Goal: Task Accomplishment & Management: Manage account settings

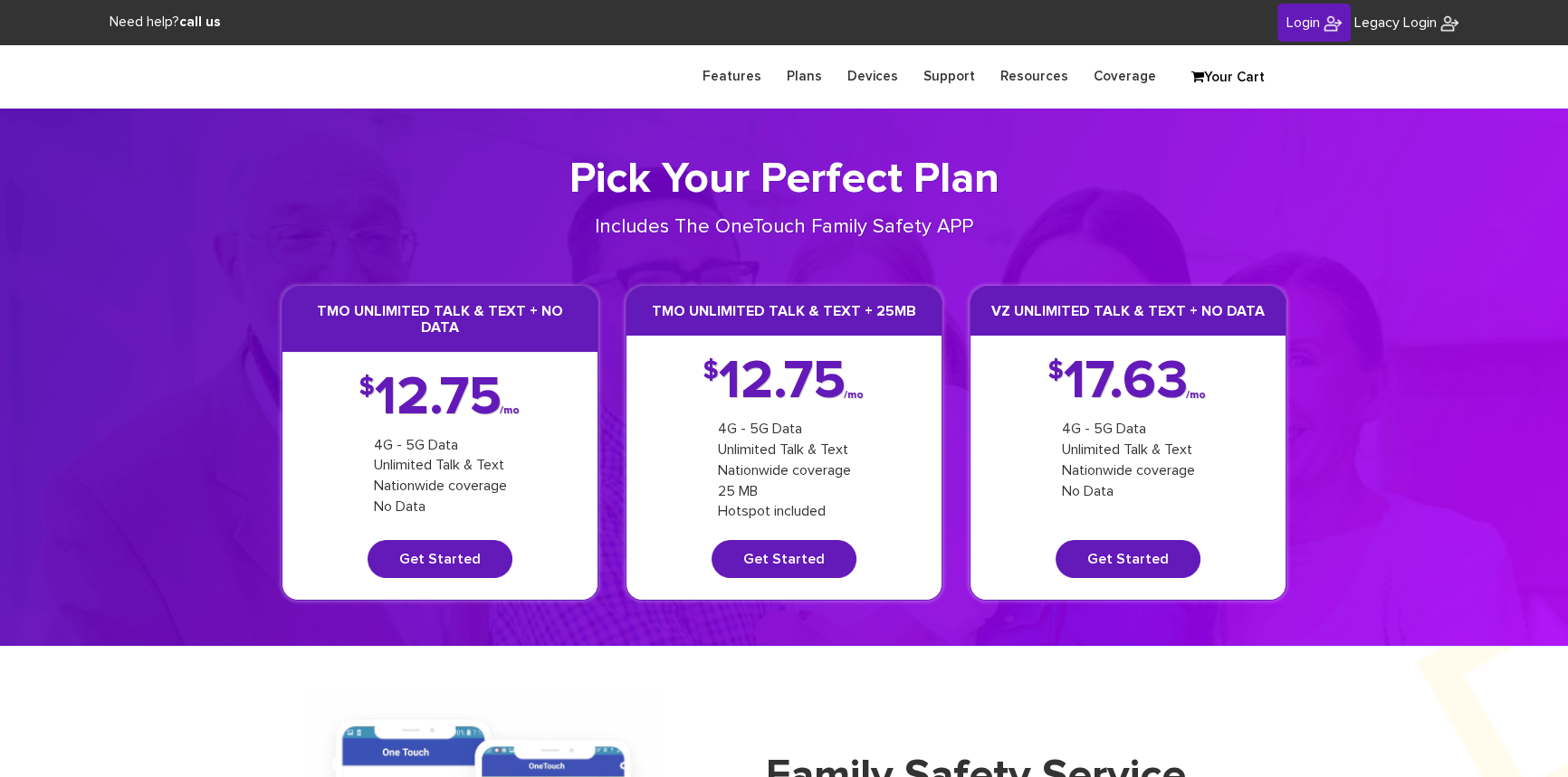
click at [1291, 22] on span "Login" at bounding box center [1303, 22] width 33 height 14
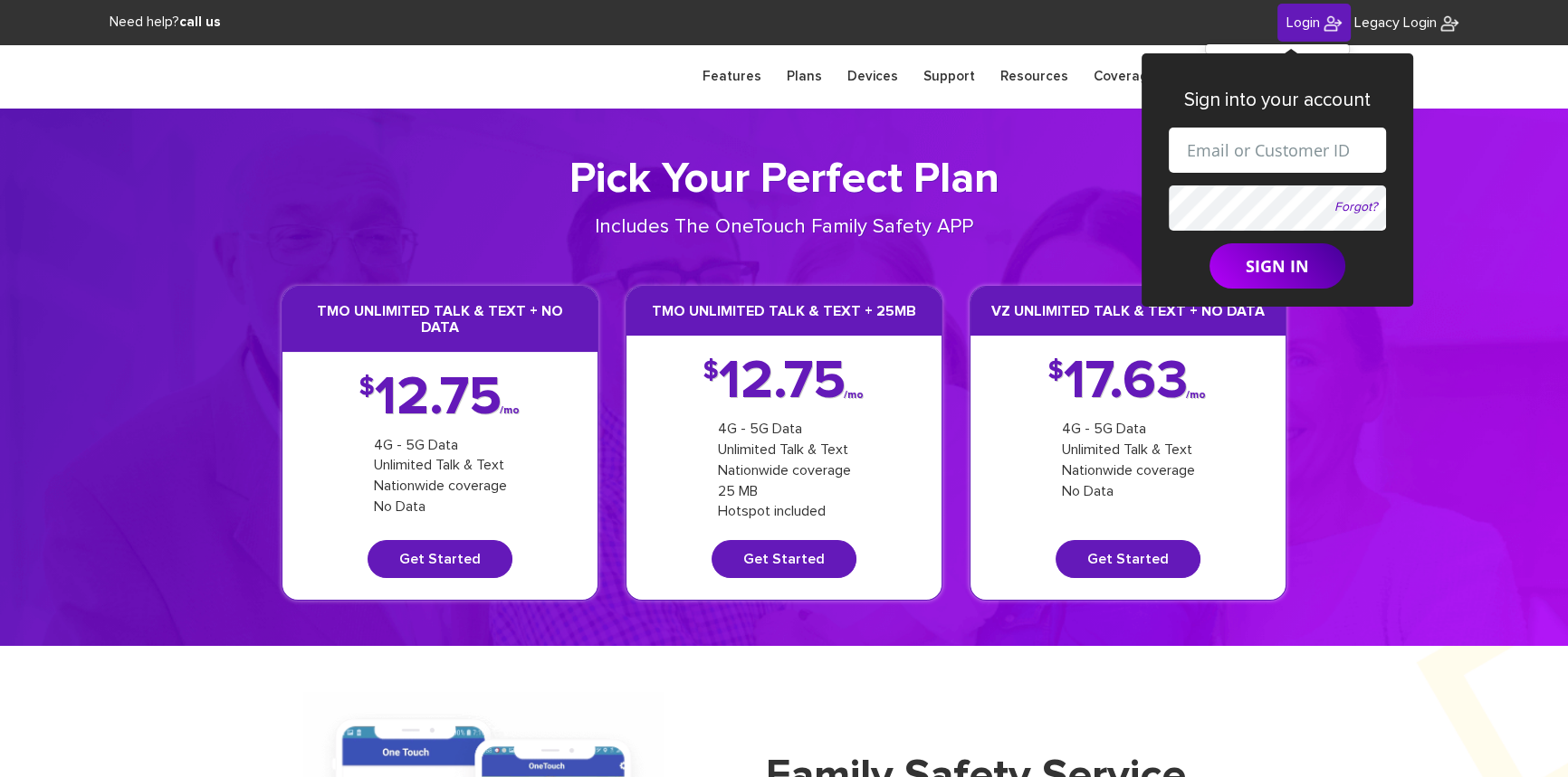
click at [1262, 142] on input "text" at bounding box center [1277, 150] width 218 height 46
click at [1301, 155] on input "shgy9700+9142179266@gmail.com" at bounding box center [1277, 150] width 218 height 46
paste input "845-352-2722"
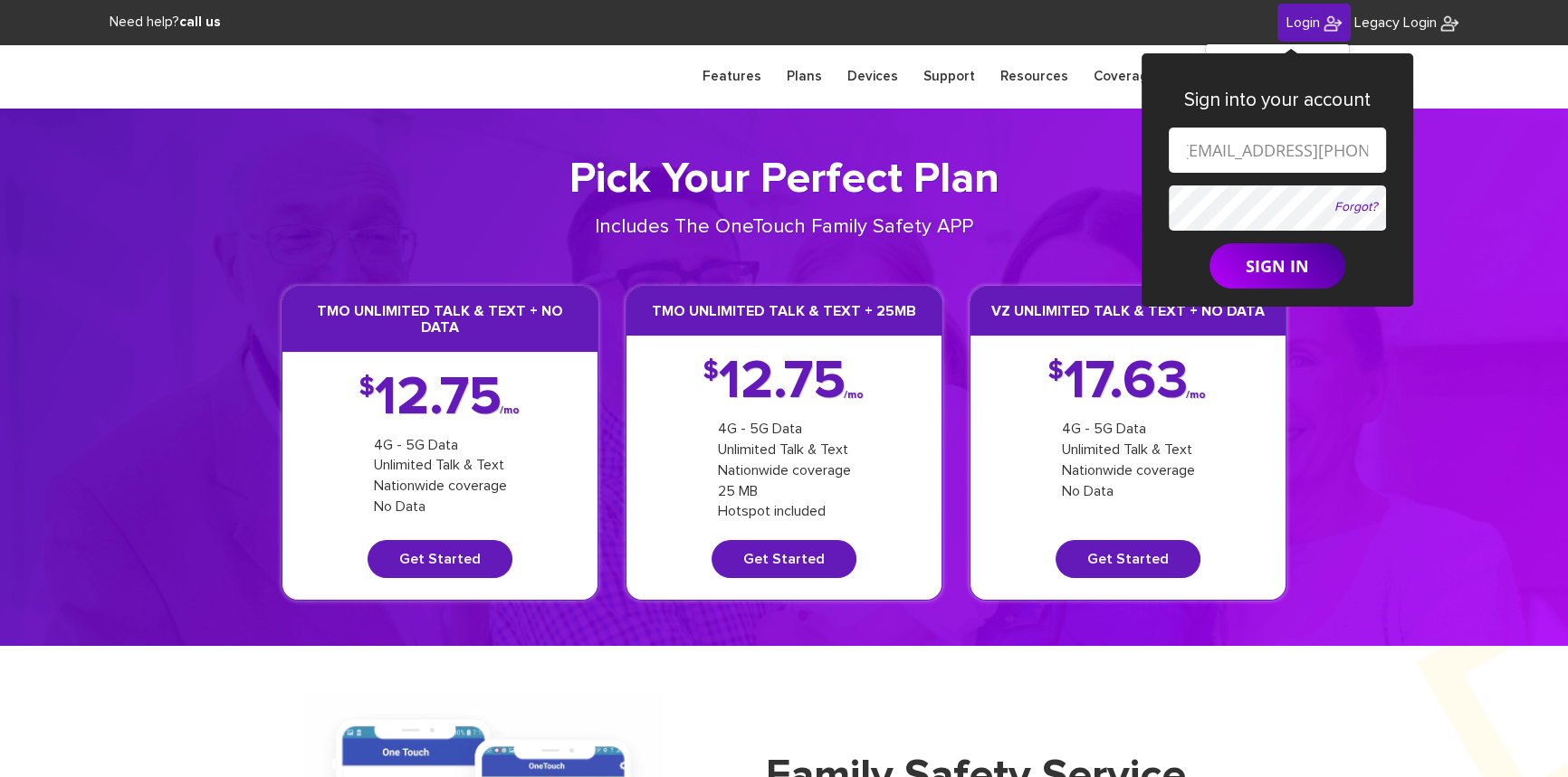
click at [1291, 155] on input "shgy9700+845-352-2722@gmail.com" at bounding box center [1277, 150] width 218 height 46
click at [1322, 152] on input "shgy9700+845352-2722@gmail.com" at bounding box center [1277, 150] width 218 height 46
type input "[EMAIL_ADDRESS][DOMAIN_NAME]"
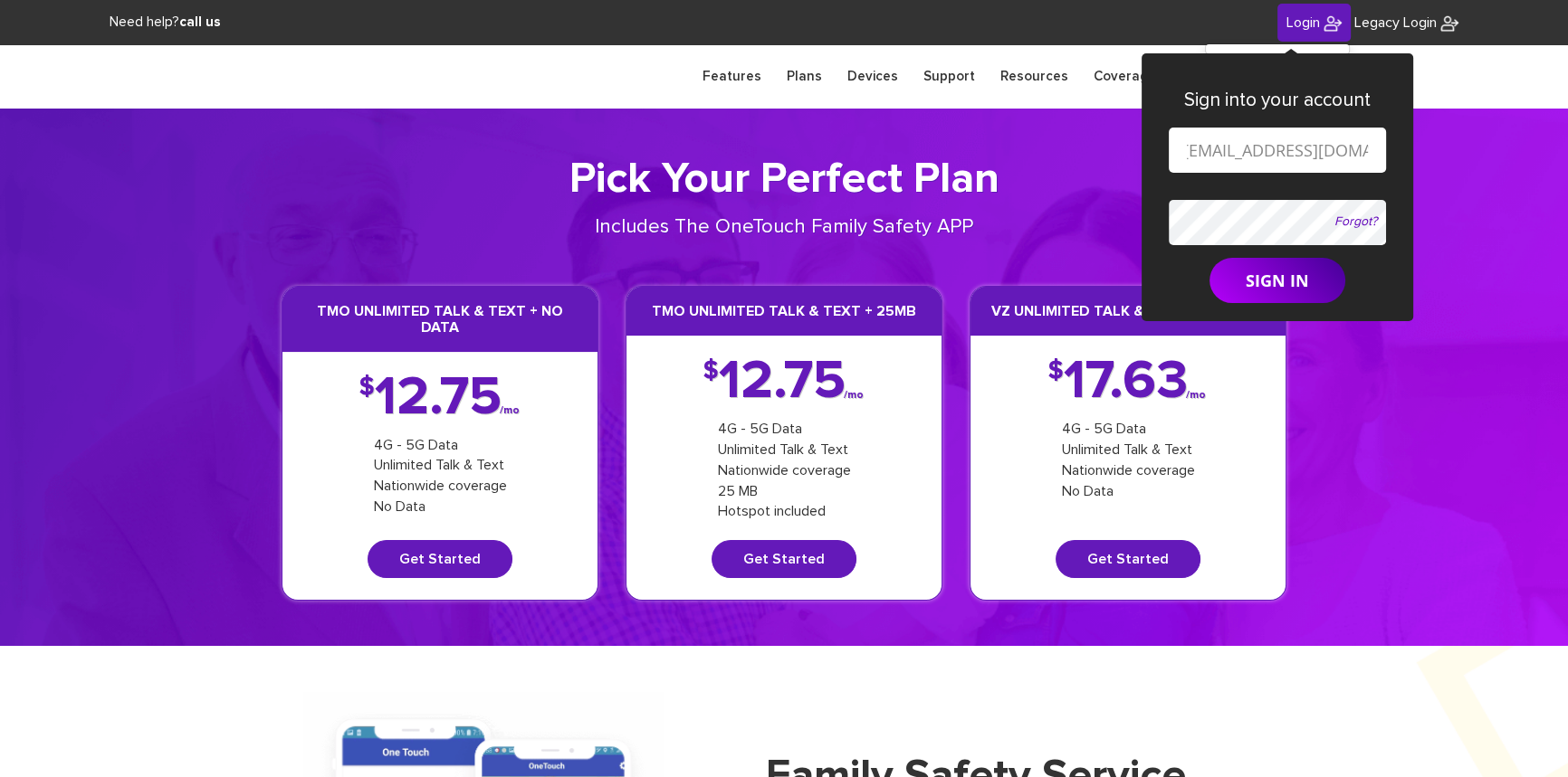
scroll to position [0, 0]
click at [1210, 257] on button "SIGN IN" at bounding box center [1277, 280] width 136 height 46
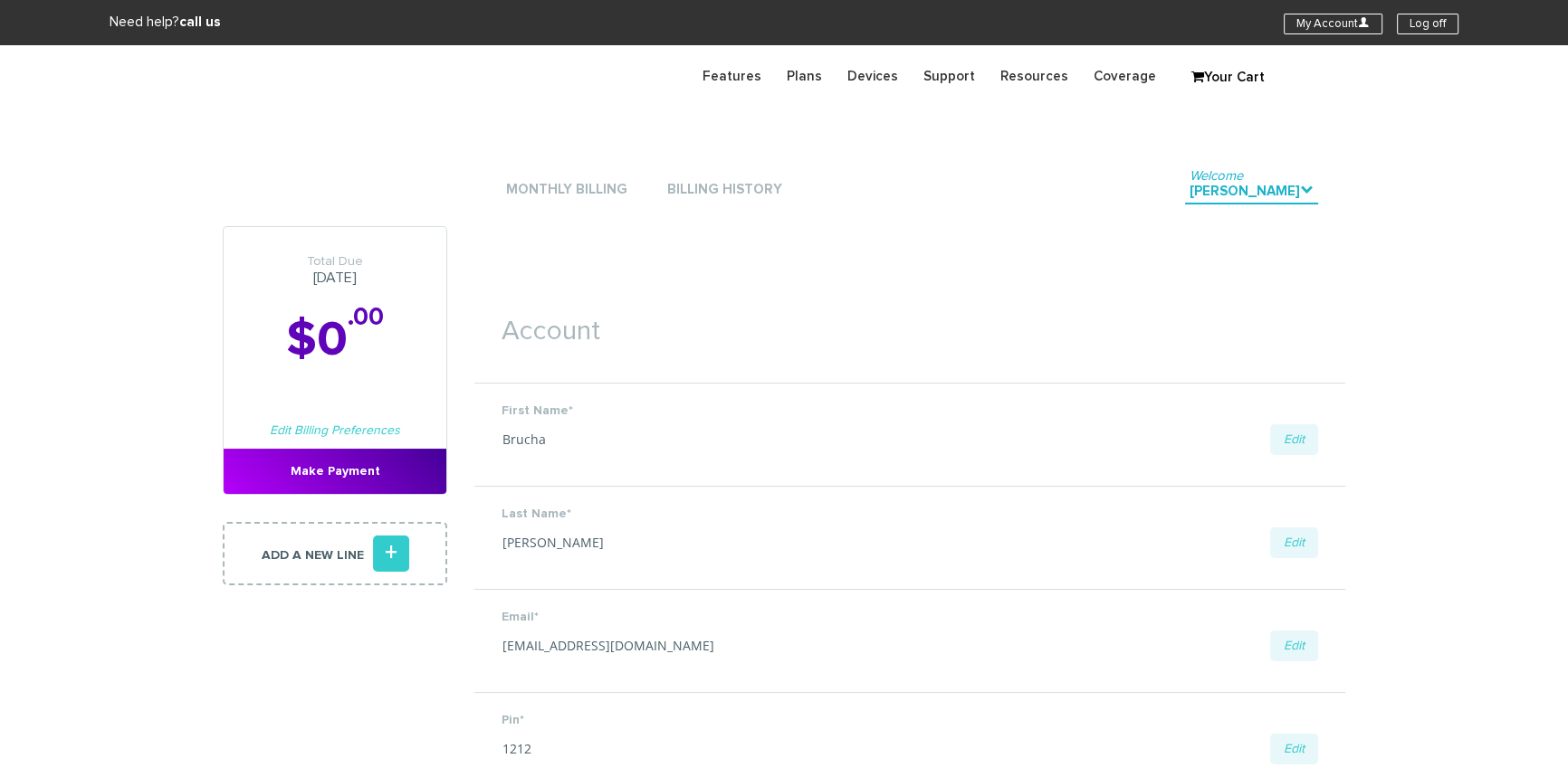
click at [710, 298] on h1 "Account" at bounding box center [909, 323] width 870 height 66
click at [549, 193] on link "Monthly Billing" at bounding box center [566, 191] width 130 height 25
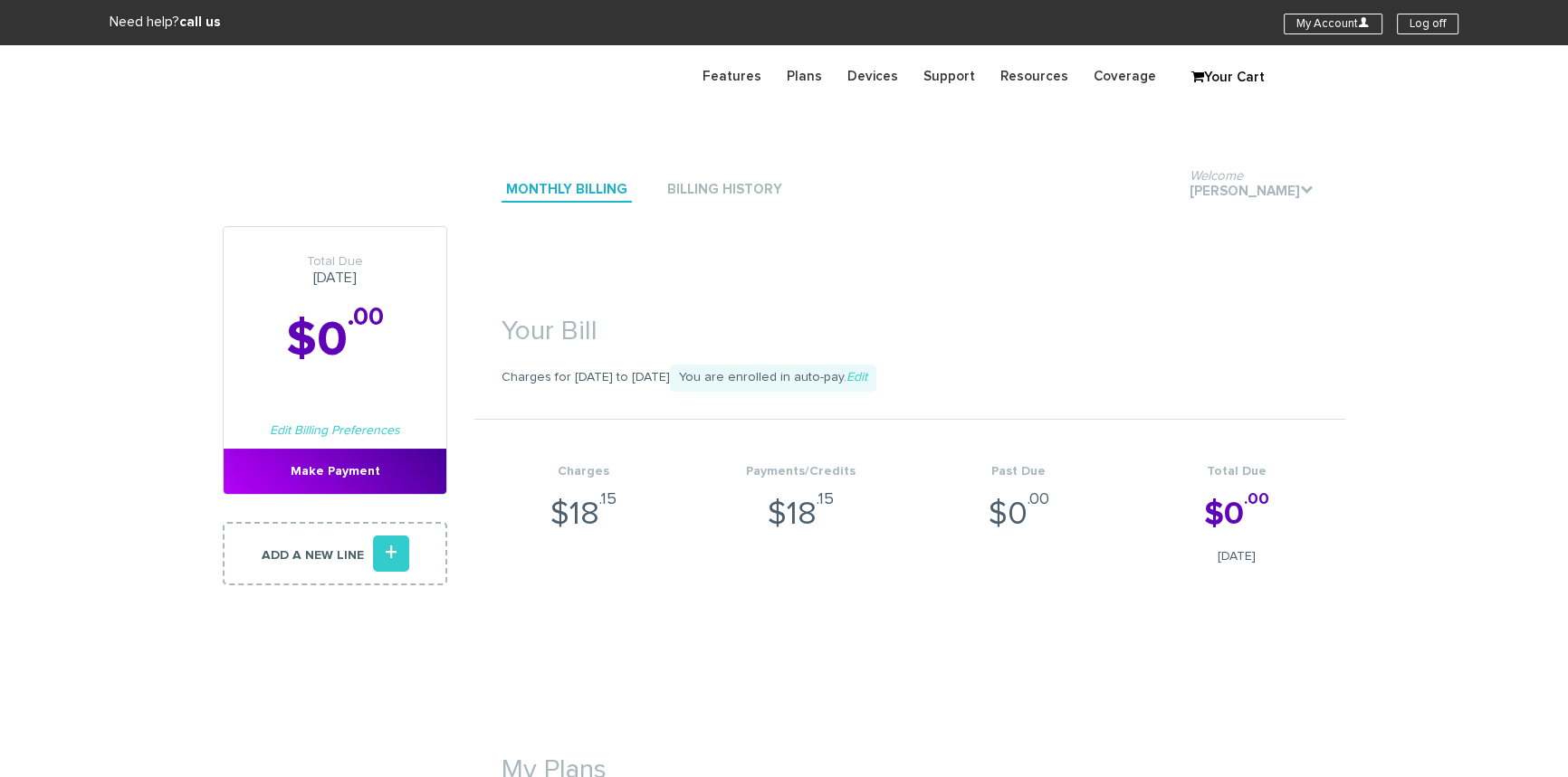
click at [1394, 15] on div "My Account U Log off" at bounding box center [1371, 23] width 175 height 21
click at [1410, 22] on link "Log off" at bounding box center [1427, 24] width 62 height 21
